Goal: Information Seeking & Learning: Learn about a topic

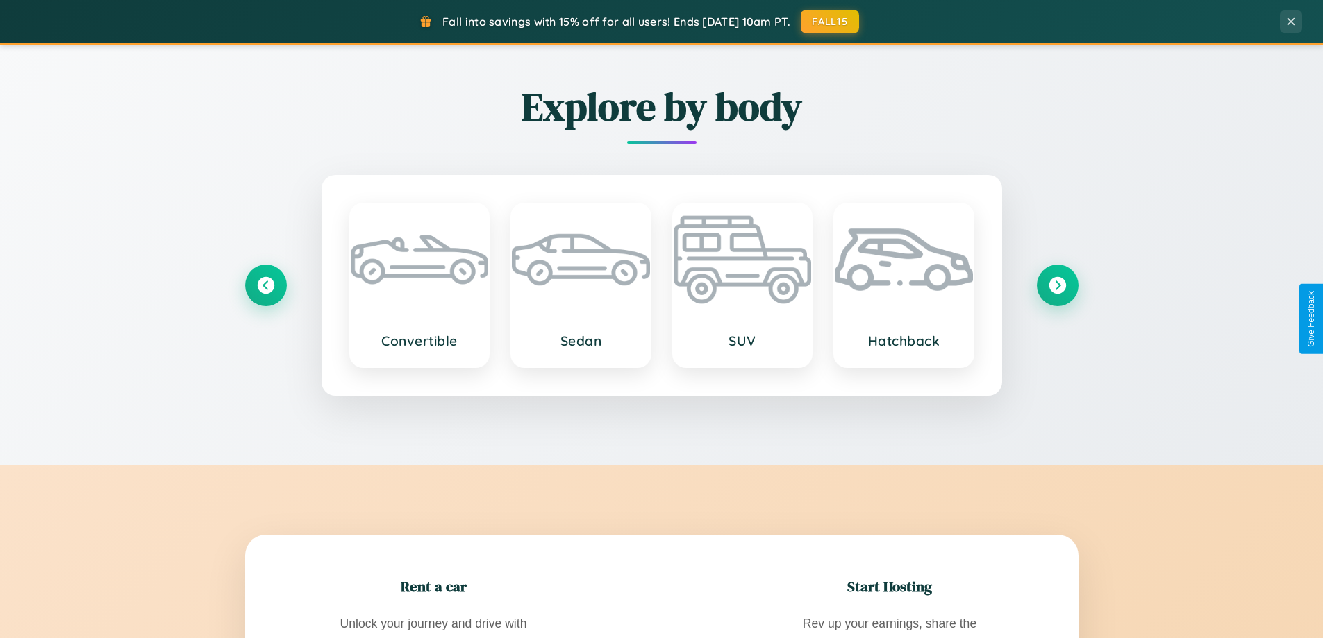
scroll to position [2673, 0]
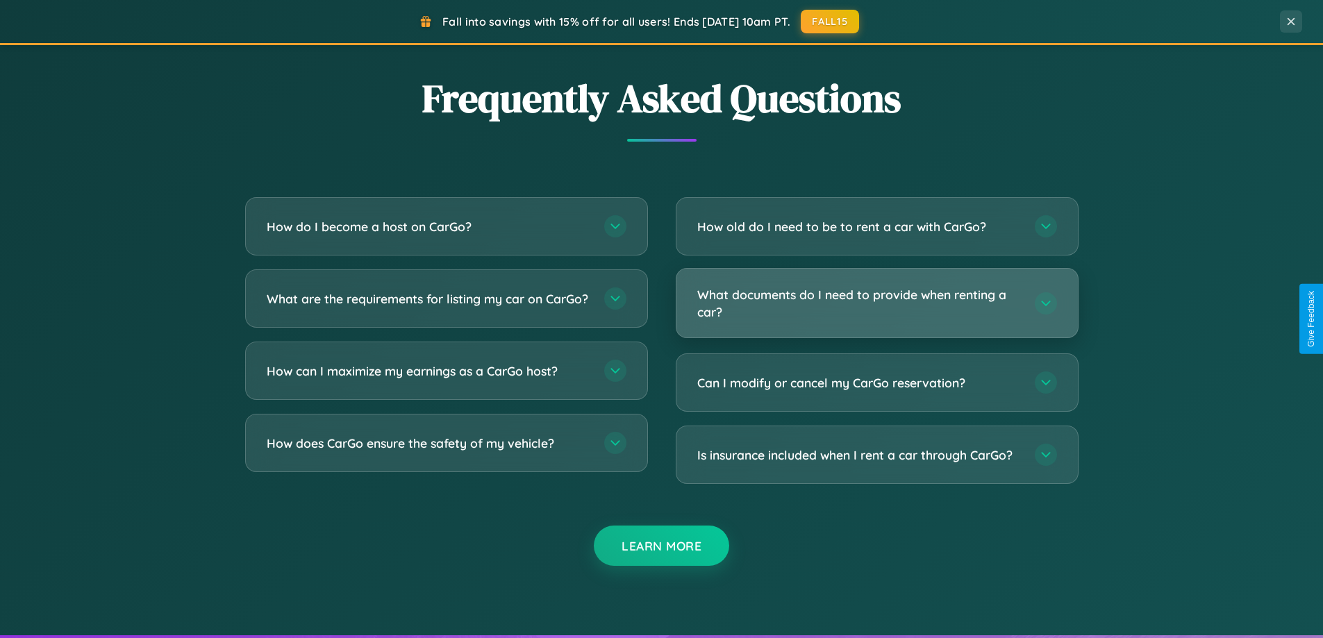
click at [877, 304] on h3 "What documents do I need to provide when renting a car?" at bounding box center [859, 303] width 324 height 34
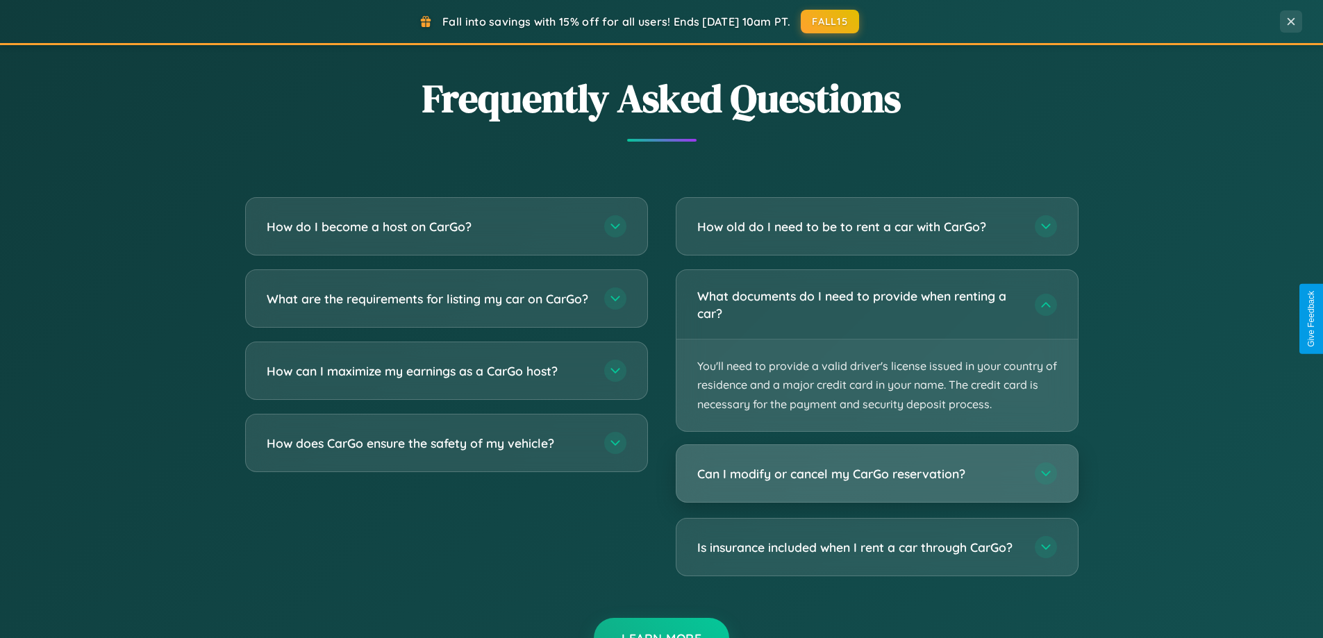
click at [877, 474] on h3 "Can I modify or cancel my CarGo reservation?" at bounding box center [859, 473] width 324 height 17
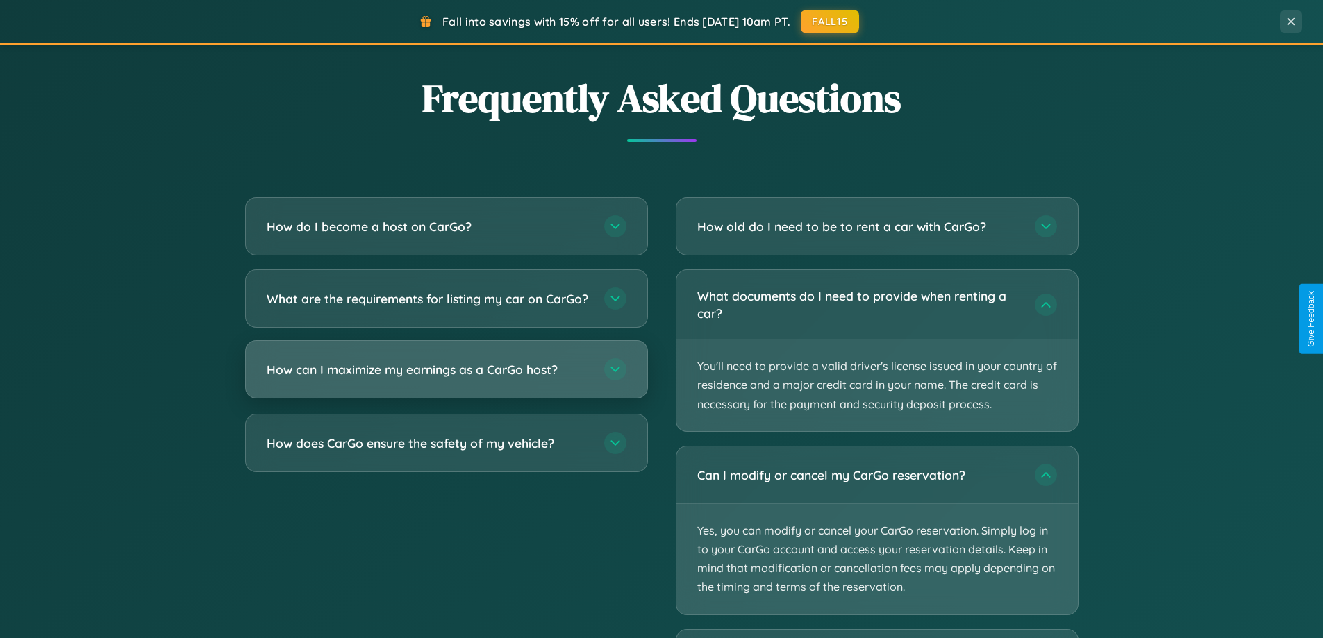
click at [446, 379] on h3 "How can I maximize my earnings as a CarGo host?" at bounding box center [429, 369] width 324 height 17
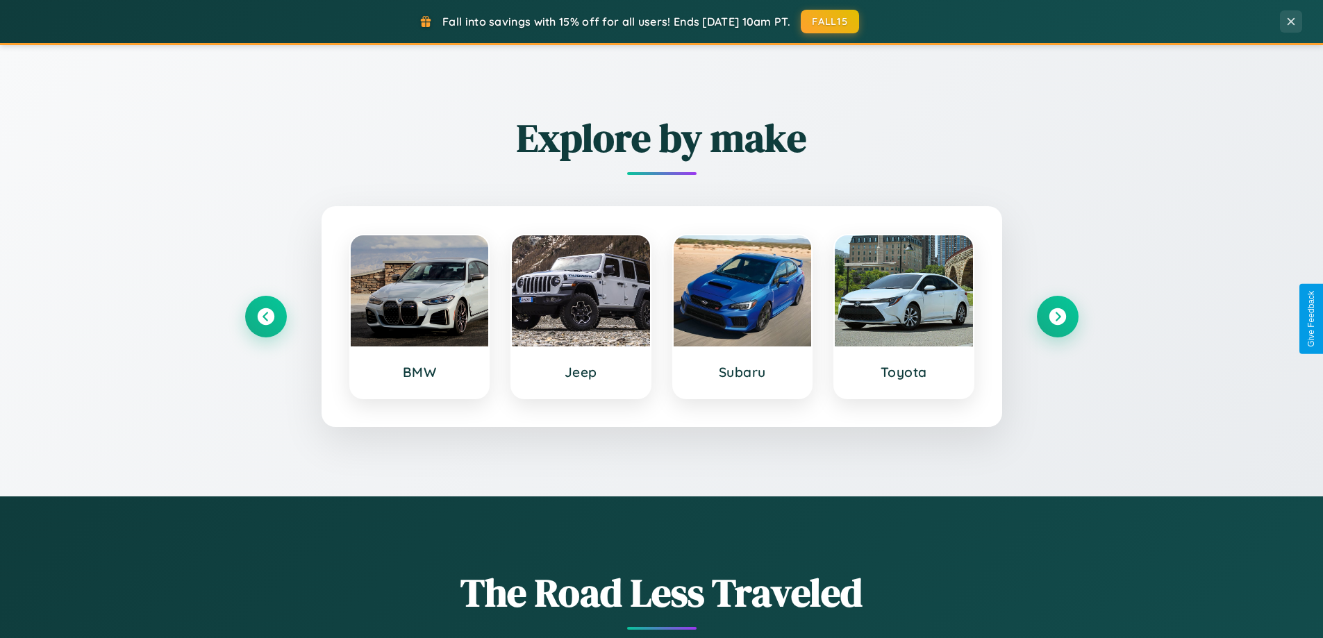
scroll to position [599, 0]
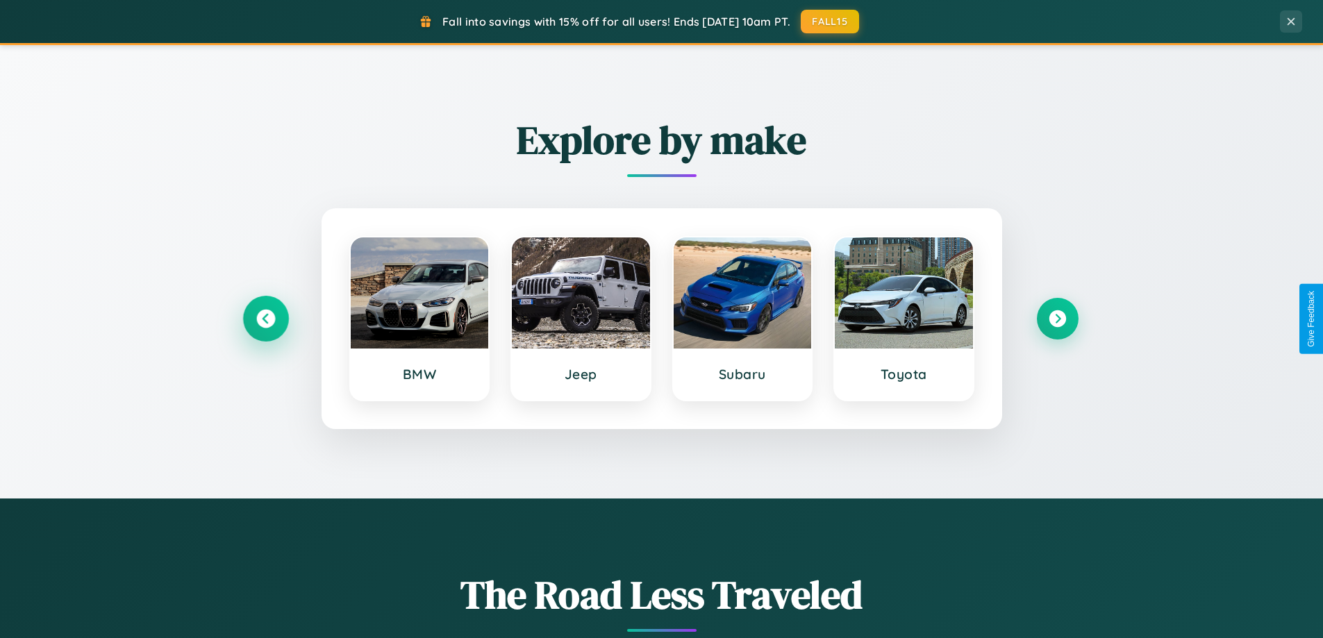
click at [265, 319] on icon at bounding box center [265, 319] width 19 height 19
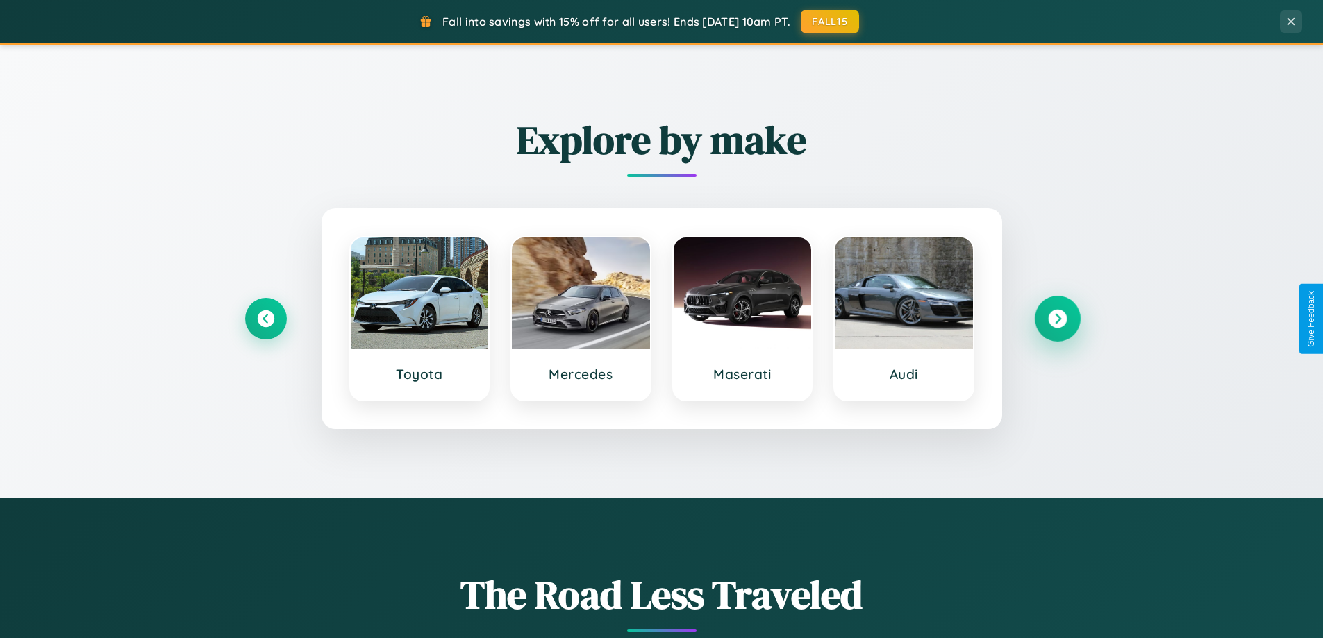
click at [1057, 319] on icon at bounding box center [1057, 319] width 19 height 19
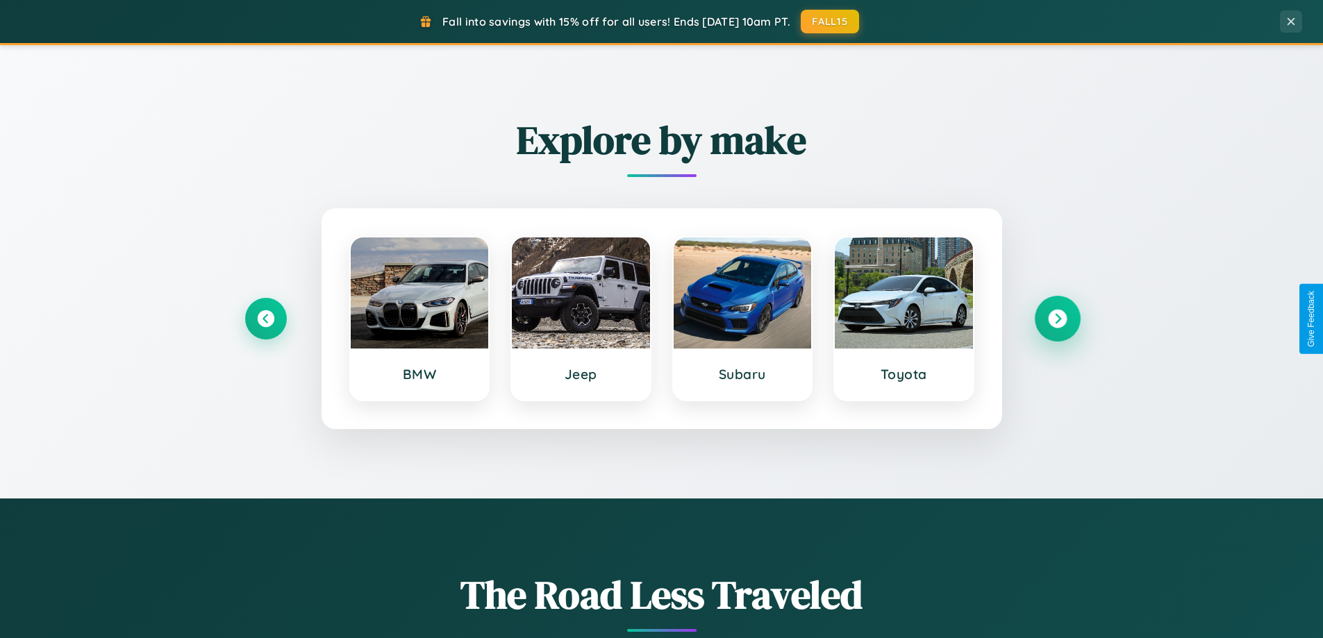
click at [1057, 319] on icon at bounding box center [1057, 319] width 19 height 19
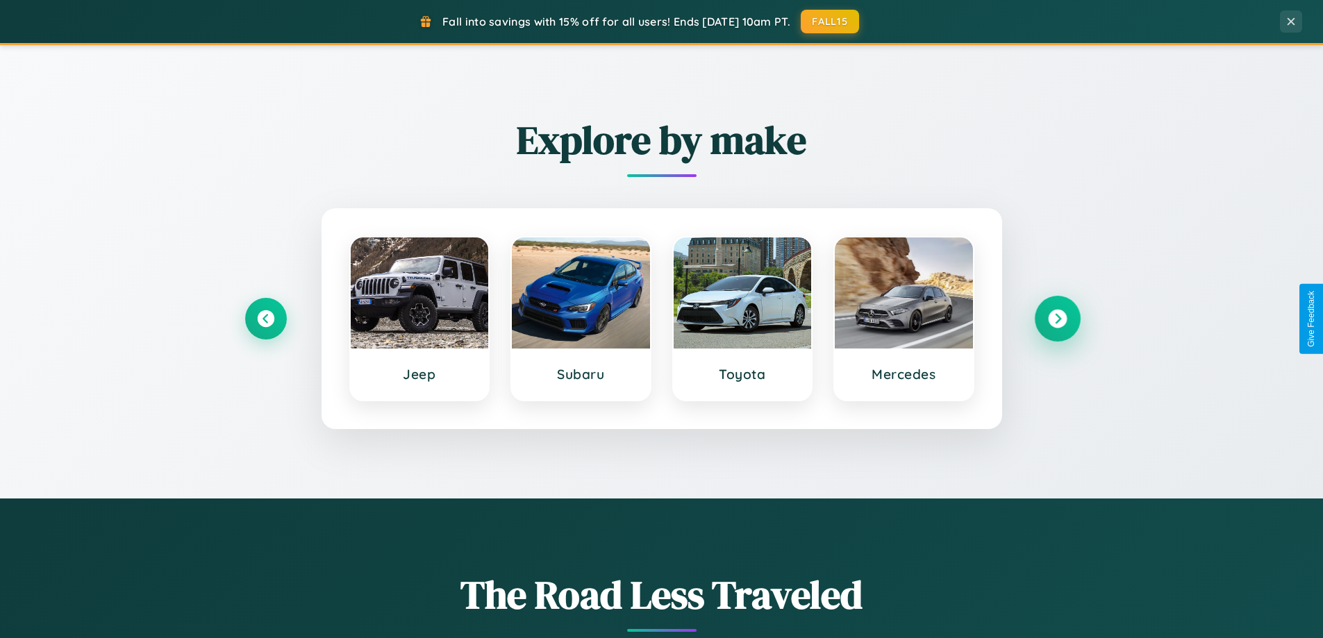
click at [1057, 319] on icon at bounding box center [1057, 319] width 19 height 19
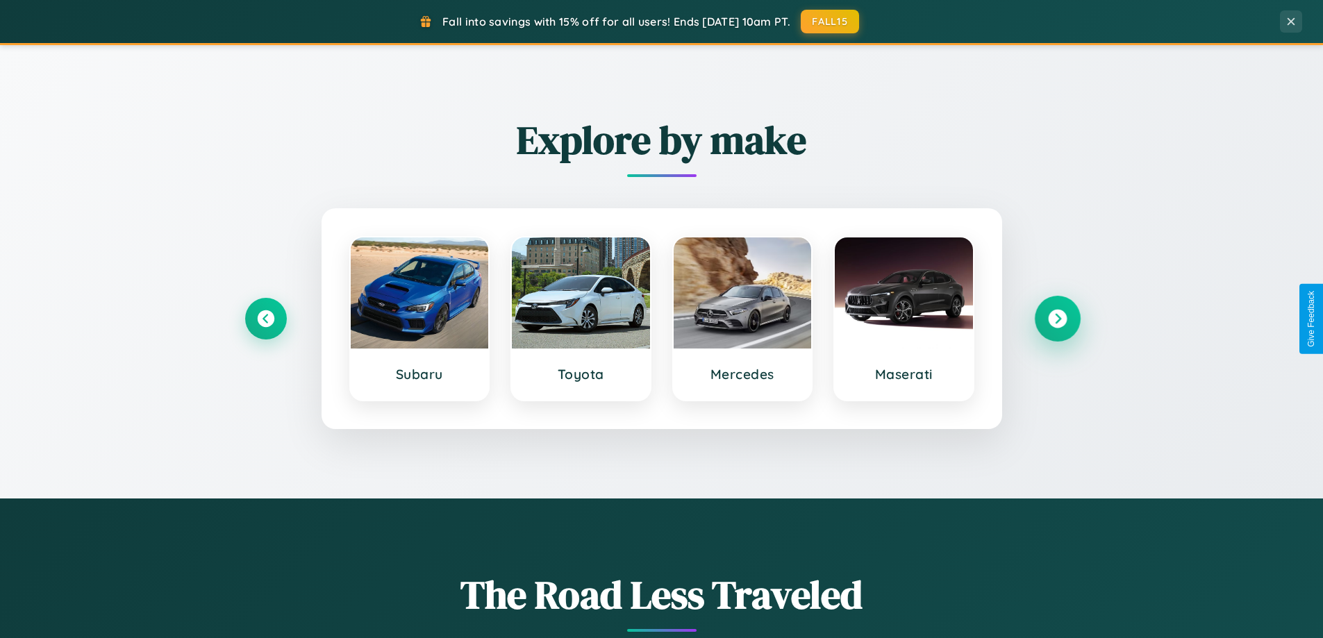
click at [1057, 319] on icon at bounding box center [1057, 319] width 19 height 19
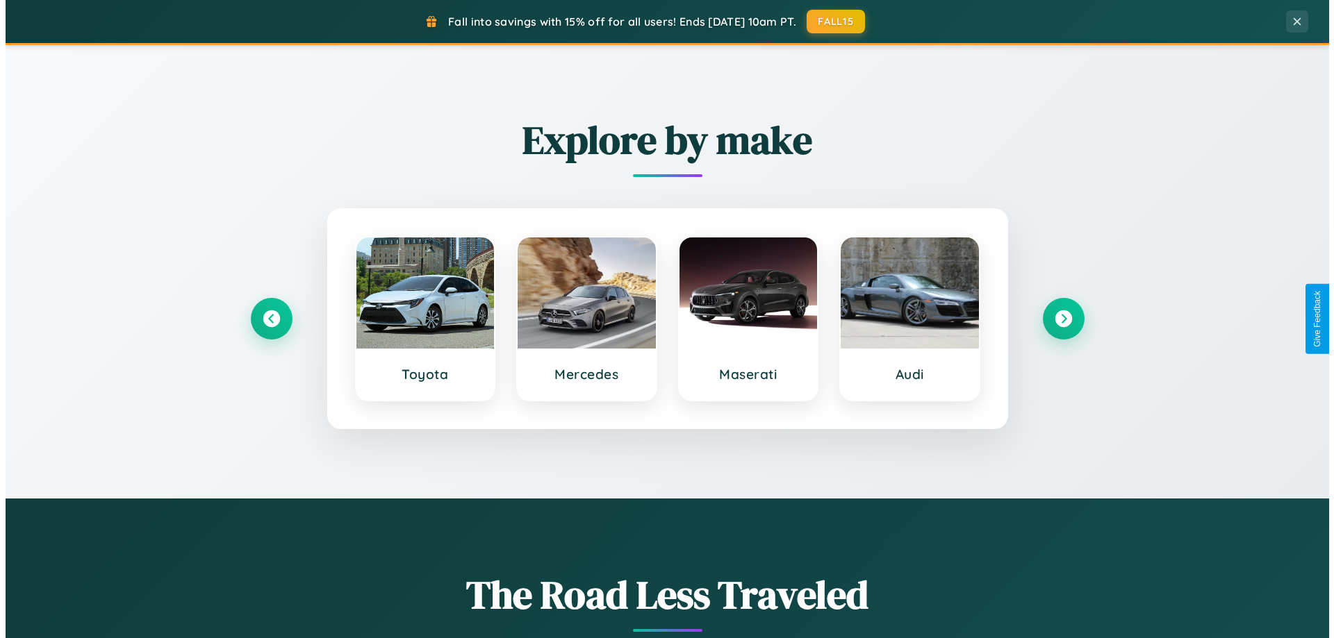
scroll to position [0, 0]
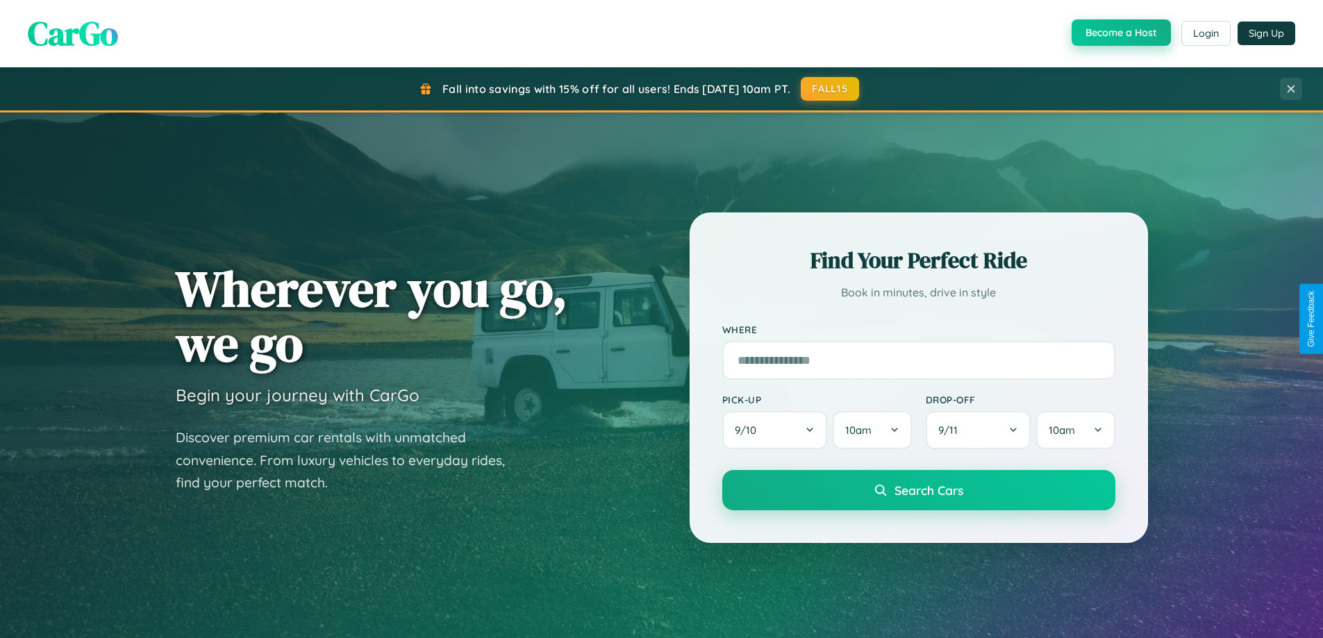
click at [1120, 33] on button "Become a Host" at bounding box center [1121, 32] width 99 height 26
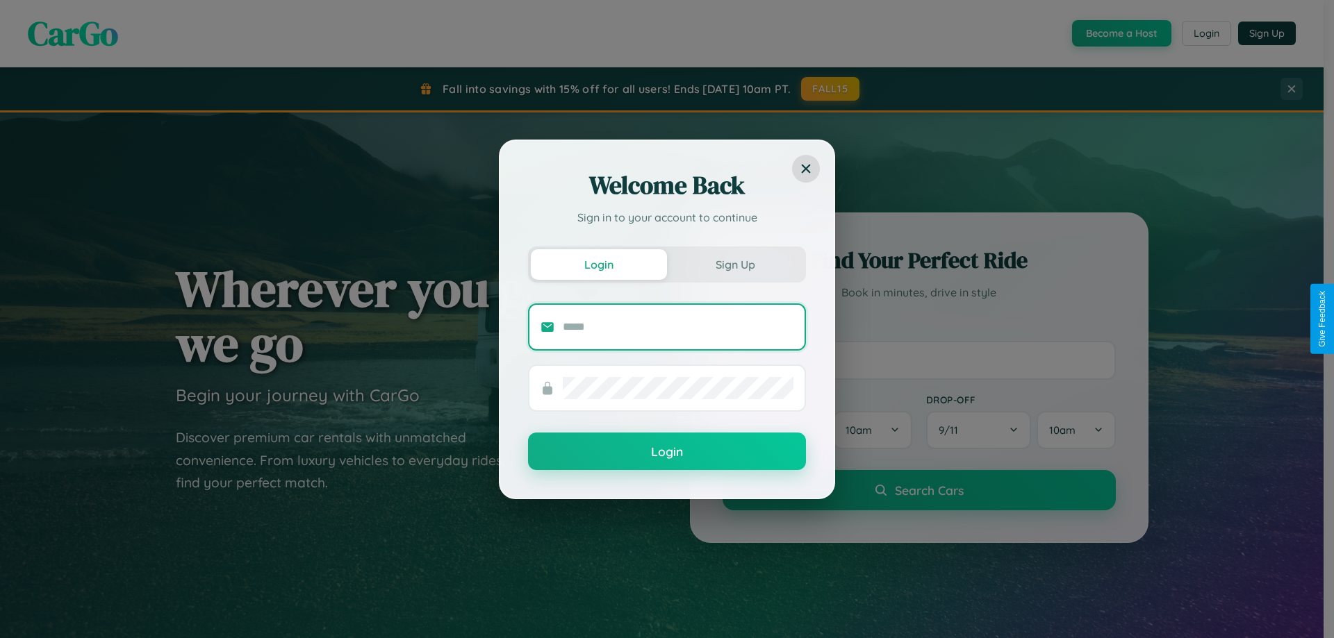
click at [678, 326] on input "text" at bounding box center [678, 327] width 231 height 22
type input "**********"
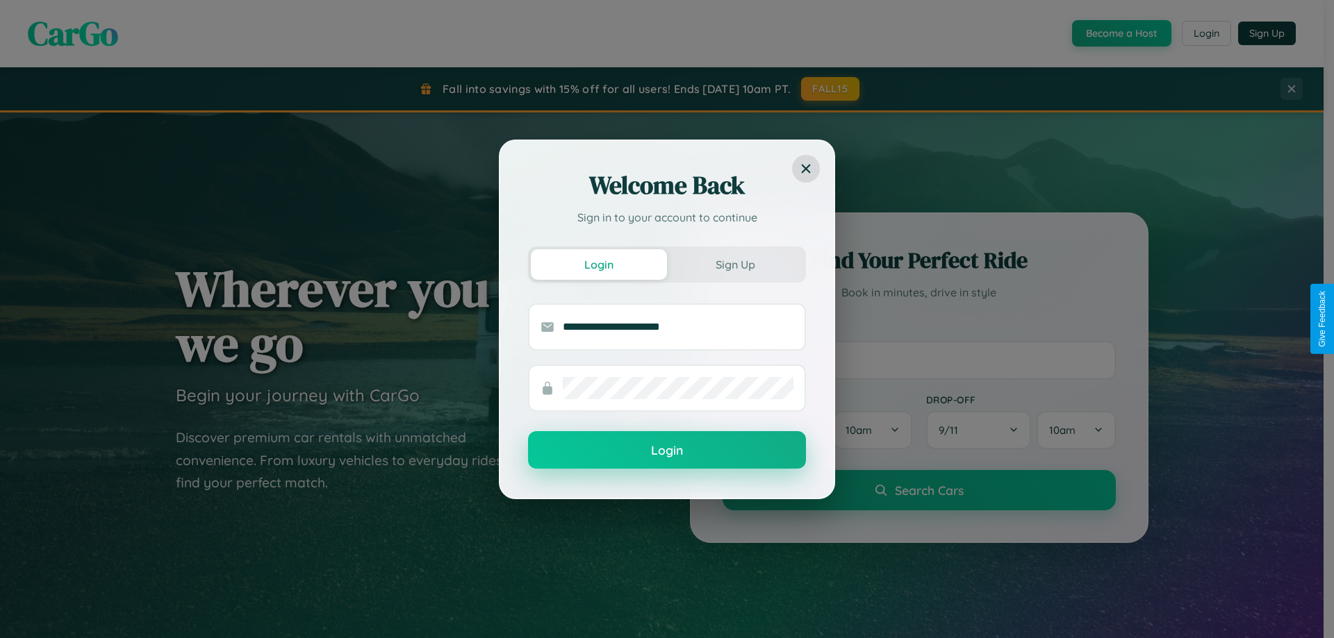
click at [667, 451] on button "Login" at bounding box center [667, 450] width 278 height 38
